Goal: Information Seeking & Learning: Check status

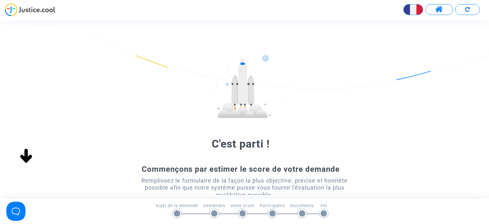
click at [440, 10] on span at bounding box center [439, 9] width 8 height 8
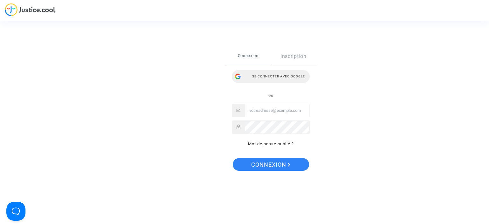
click at [284, 77] on div "Se connecter avec Google" at bounding box center [271, 76] width 78 height 13
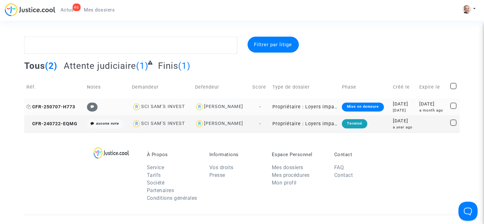
click at [62, 105] on span "CFR-250707-H773" at bounding box center [50, 106] width 49 height 5
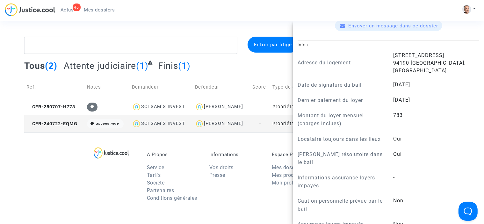
scroll to position [430, 0]
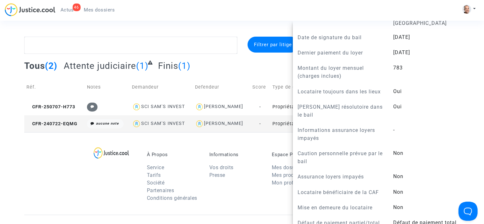
click at [220, 64] on div "Tous (2) Attente judiciaire (1) Finis (1)" at bounding box center [241, 68] width 435 height 16
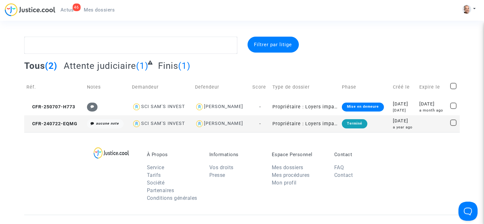
scroll to position [0, 0]
click at [64, 108] on span "CFR-250707-H773" at bounding box center [50, 106] width 49 height 5
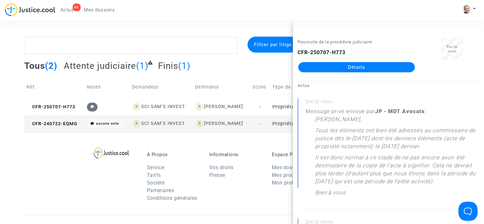
click at [359, 64] on link "Détails" at bounding box center [356, 67] width 117 height 10
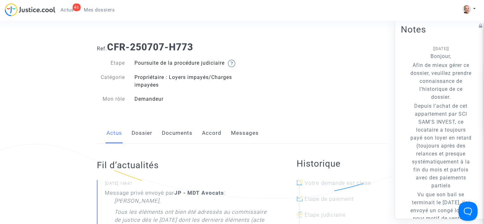
click at [181, 141] on link "Documents" at bounding box center [177, 133] width 31 height 21
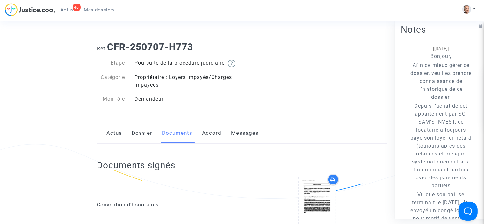
click at [108, 141] on link "Actus" at bounding box center [114, 133] width 16 height 21
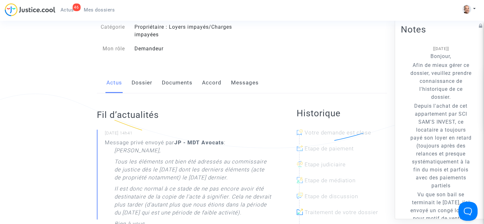
scroll to position [41, 0]
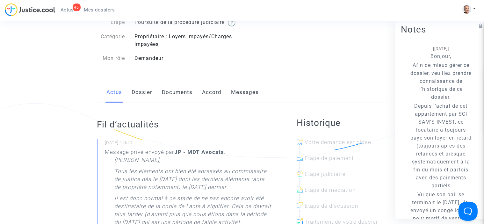
click at [141, 102] on link "Dossier" at bounding box center [141, 92] width 21 height 21
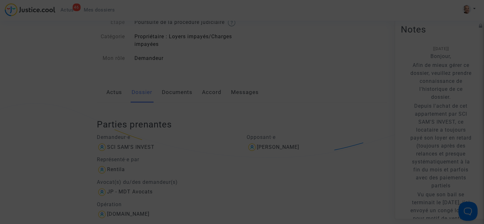
click at [260, 64] on div at bounding box center [242, 112] width 484 height 224
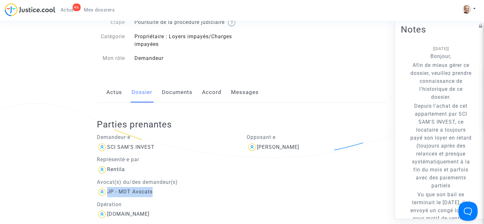
drag, startPoint x: 153, startPoint y: 199, endPoint x: 107, endPoint y: 197, distance: 46.8
click at [107, 197] on div "JP - MDT Avocats" at bounding box center [167, 192] width 140 height 10
copy div "JP - MDT Avocats"
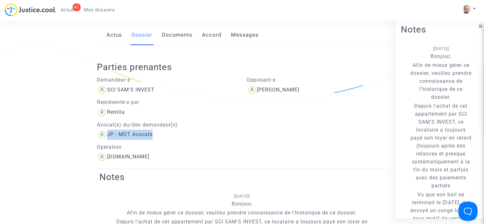
scroll to position [99, 0]
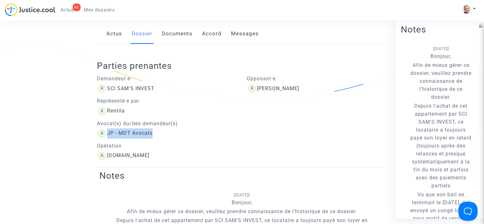
click at [113, 136] on div "JP - MDT Avocats" at bounding box center [130, 133] width 46 height 6
click at [103, 139] on img at bounding box center [102, 133] width 10 height 10
click at [117, 42] on link "Actus" at bounding box center [114, 33] width 16 height 21
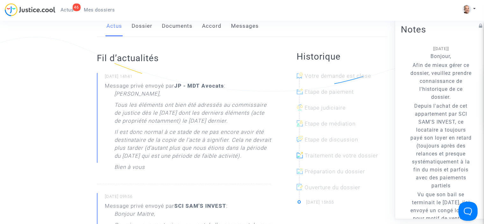
scroll to position [79, 0]
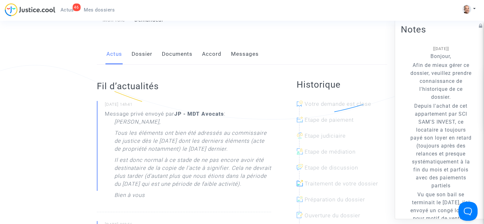
click at [178, 61] on link "Documents" at bounding box center [177, 54] width 31 height 21
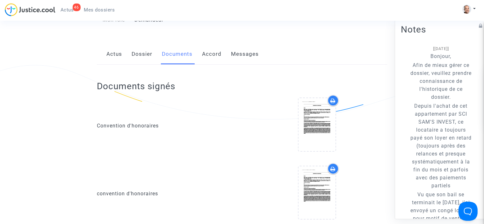
click at [208, 60] on link "Accord" at bounding box center [211, 54] width 19 height 21
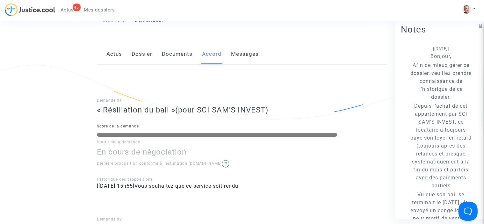
click at [181, 62] on link "Documents" at bounding box center [177, 54] width 31 height 21
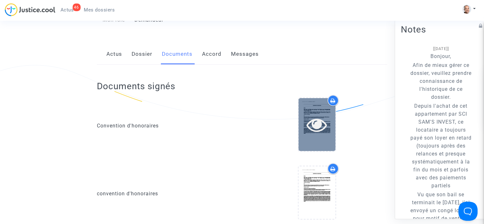
click at [319, 120] on div at bounding box center [316, 124] width 37 height 53
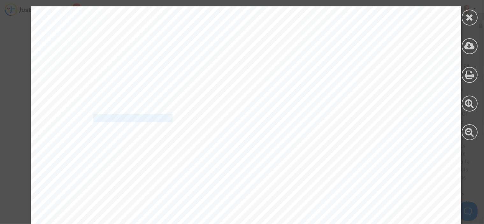
drag, startPoint x: 157, startPoint y: 121, endPoint x: 87, endPoint y: 119, distance: 70.7
drag, startPoint x: 481, startPoint y: 20, endPoint x: 484, endPoint y: 30, distance: 10.2
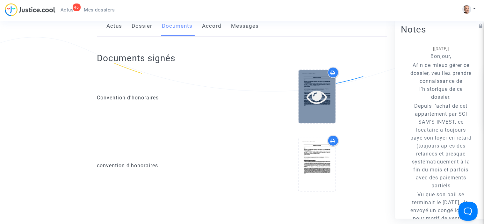
click at [318, 104] on icon at bounding box center [316, 96] width 21 height 20
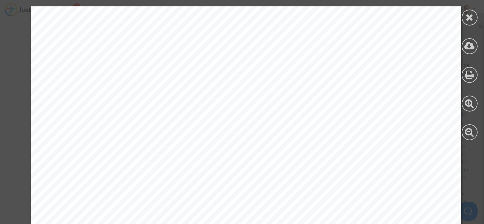
scroll to position [259, 0]
drag, startPoint x: 204, startPoint y: 81, endPoint x: 121, endPoint y: 81, distance: 83.1
click at [121, 81] on span "Etape 3bis INJONCTION DE PAYER – Phase A : 250" at bounding box center [183, 80] width 192 height 8
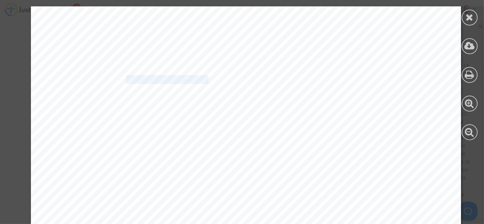
copy span "INJONCTION DE PAY"
